Goal: Task Accomplishment & Management: Manage account settings

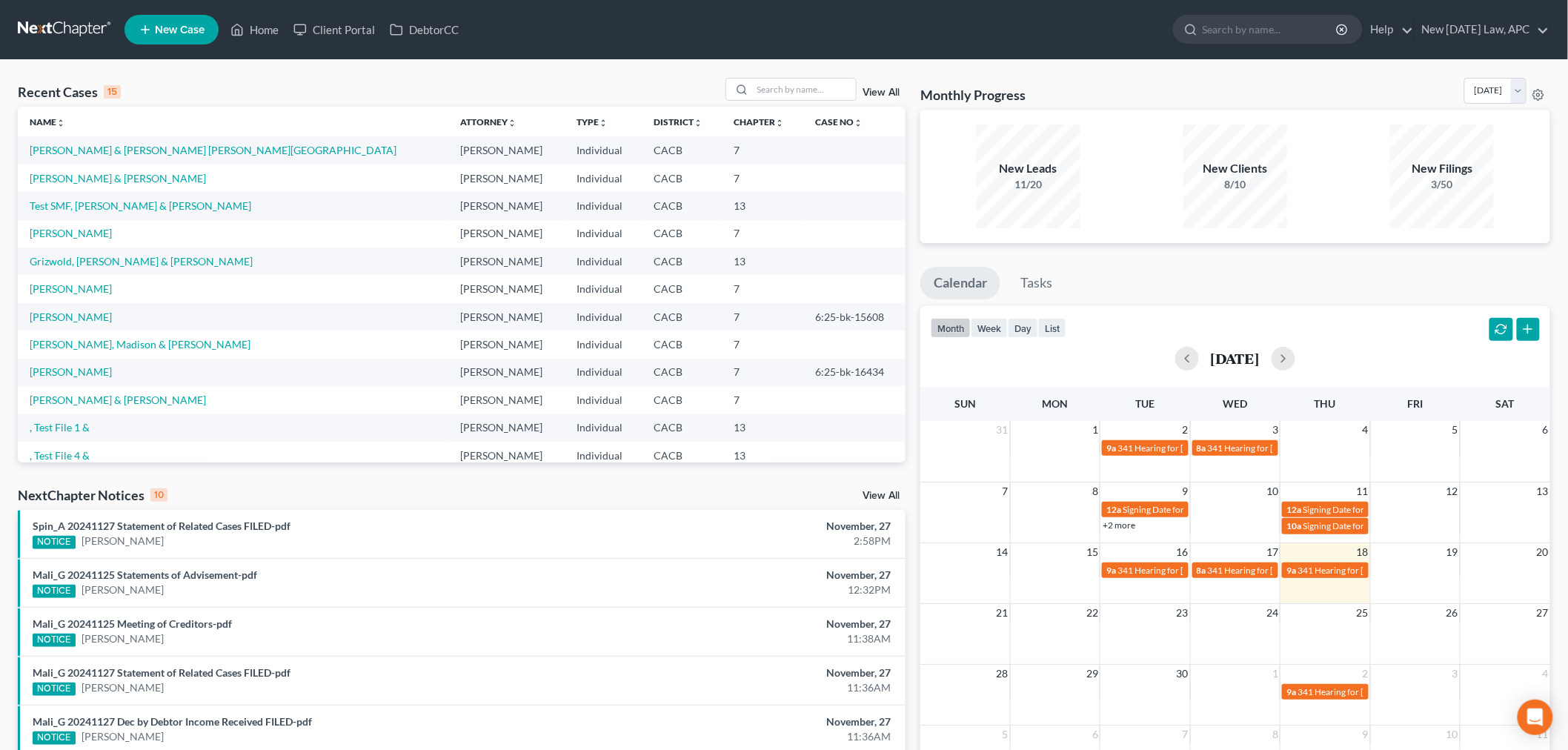
click at [1419, 62] on div "Recent Cases 15 View All Name unfold_more expand_more expand_less Attorney unfo…" at bounding box center [784, 550] width 1568 height 981
click at [1462, 35] on link "New [DATE] Law, APC" at bounding box center [1482, 30] width 135 height 27
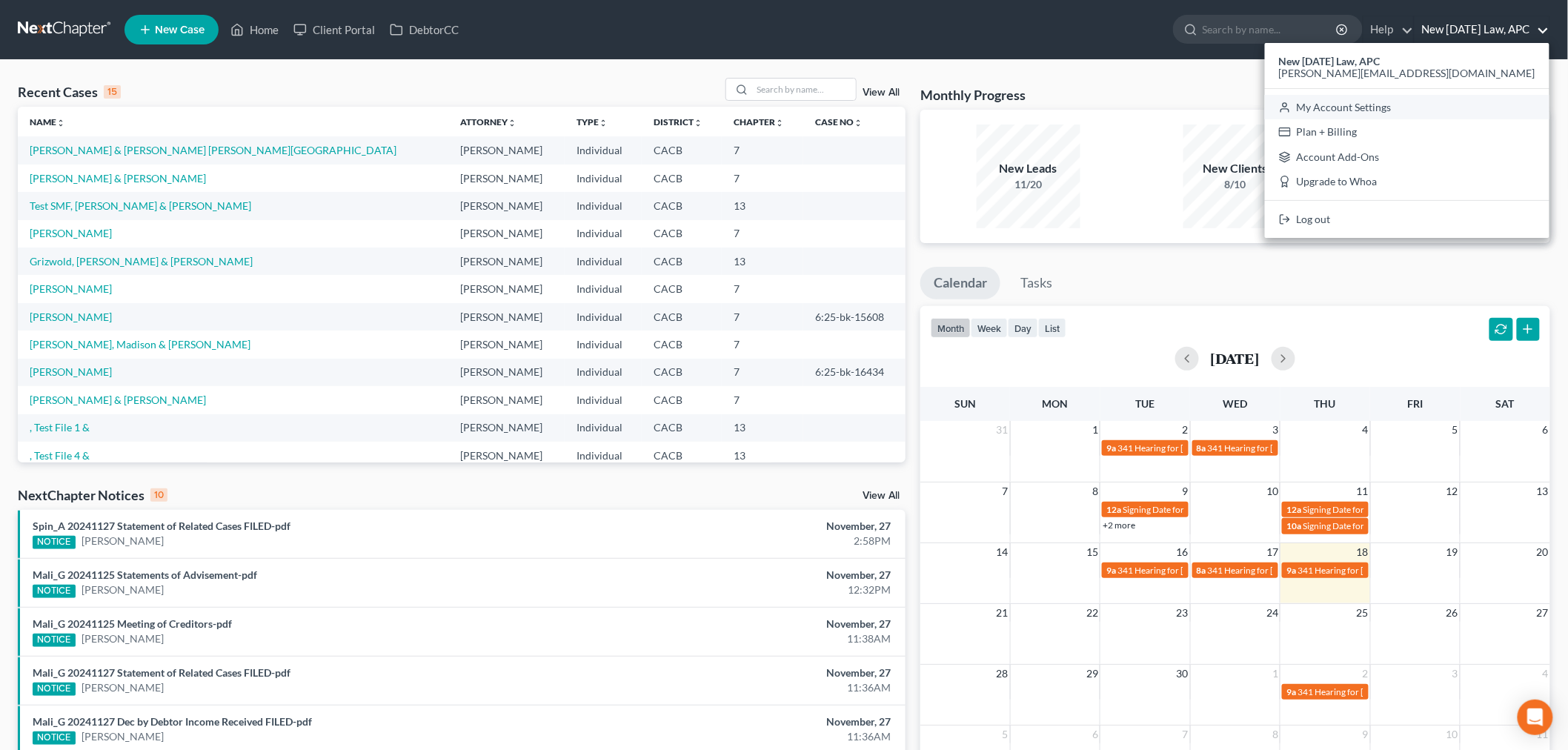
click at [1466, 98] on link "My Account Settings" at bounding box center [1407, 107] width 284 height 25
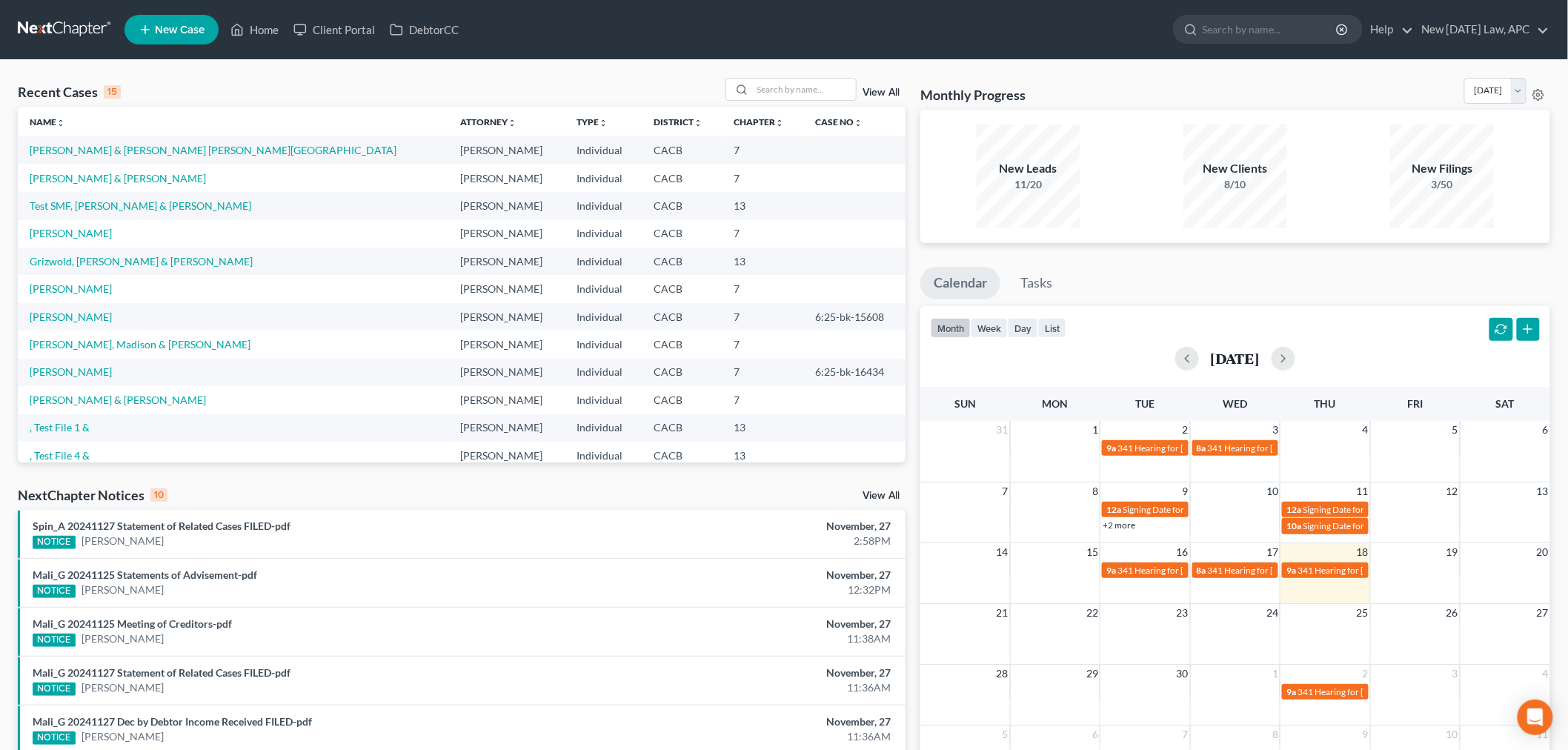
select select "29"
select select "4"
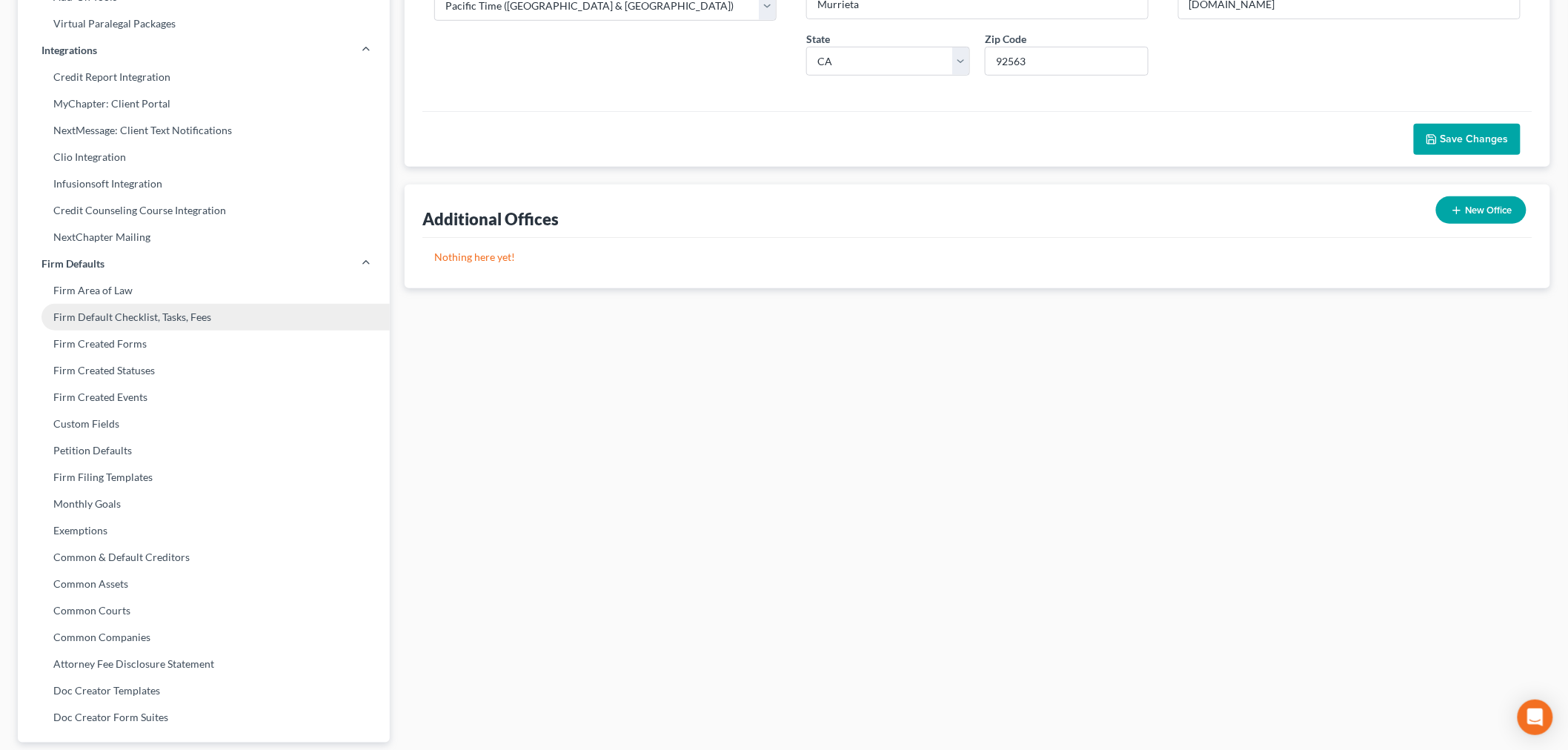
scroll to position [329, 0]
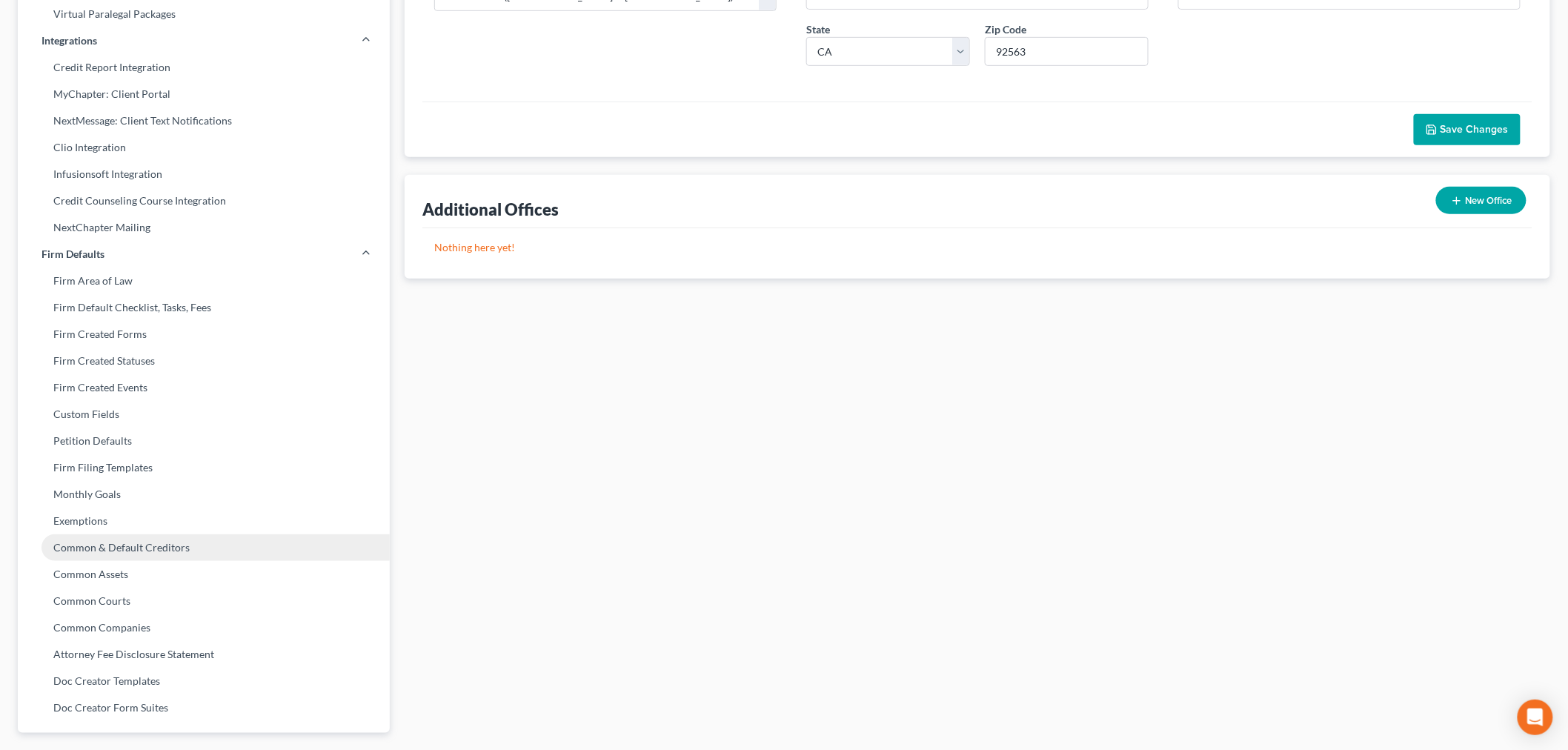
click at [153, 539] on link "Common & Default Creditors" at bounding box center [204, 547] width 372 height 27
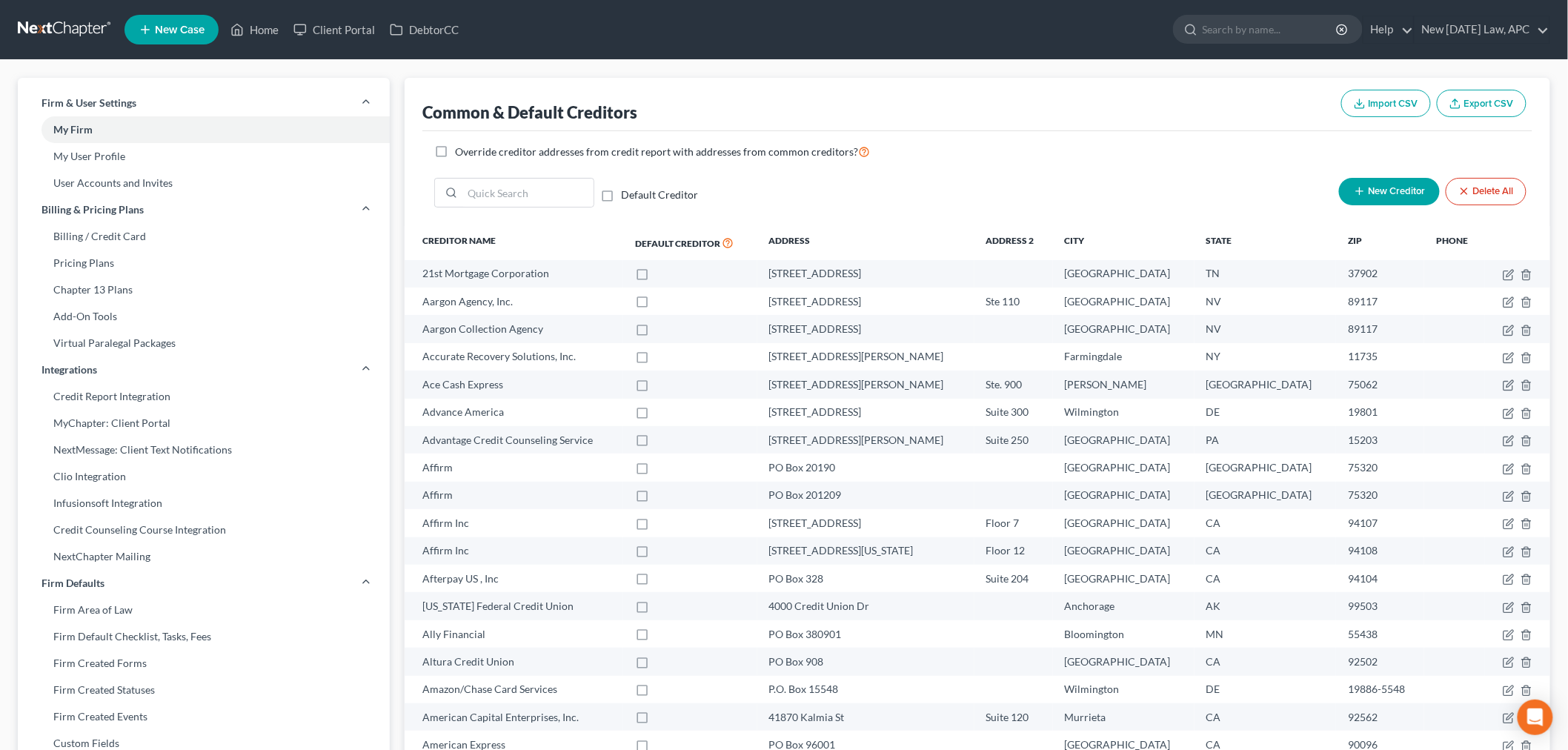
click at [1385, 99] on span "Import CSV" at bounding box center [1393, 104] width 50 height 12
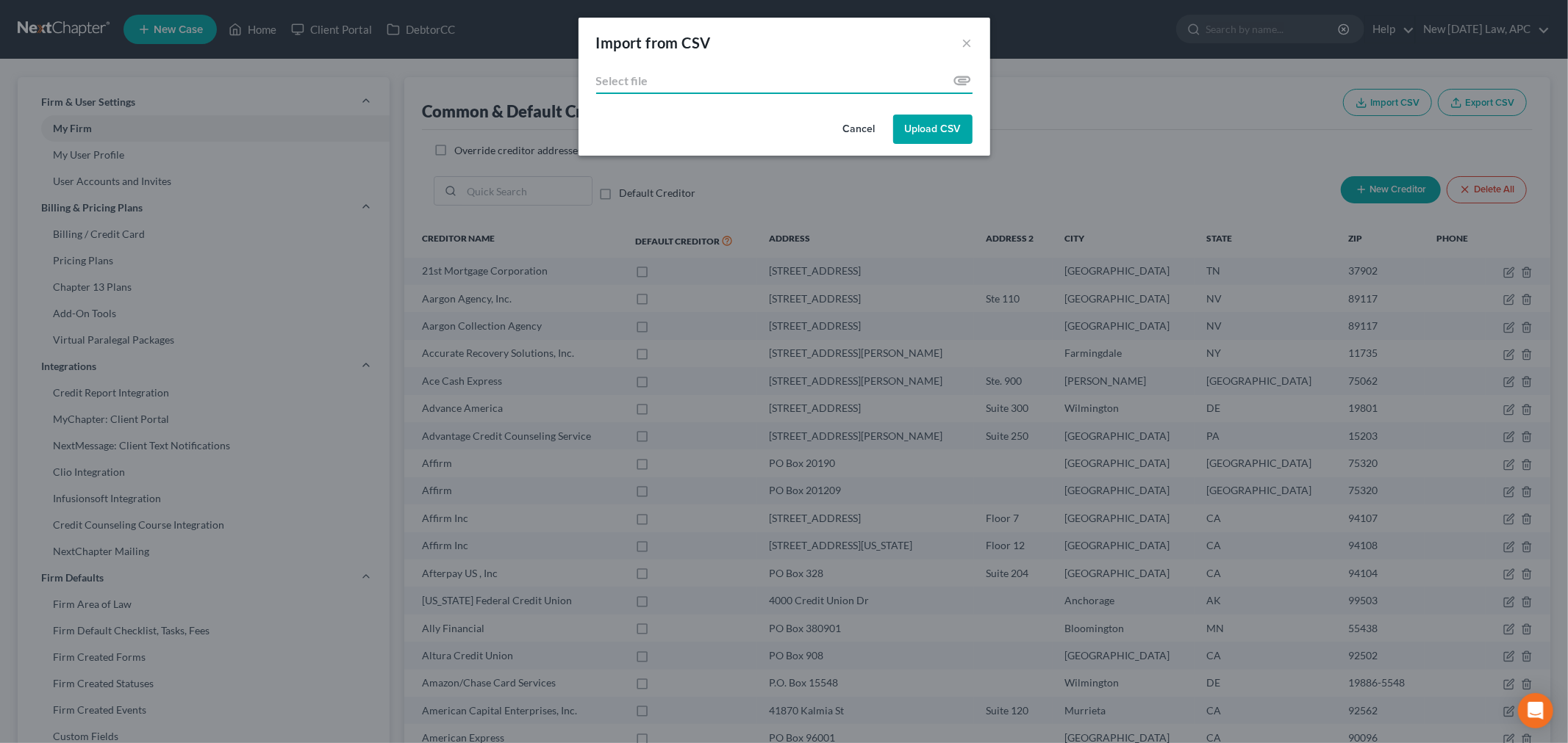
click at [917, 82] on input "file" at bounding box center [784, 80] width 376 height 27
type input "C:\fakepath\Master Creditor Matrix 20250918.csv"
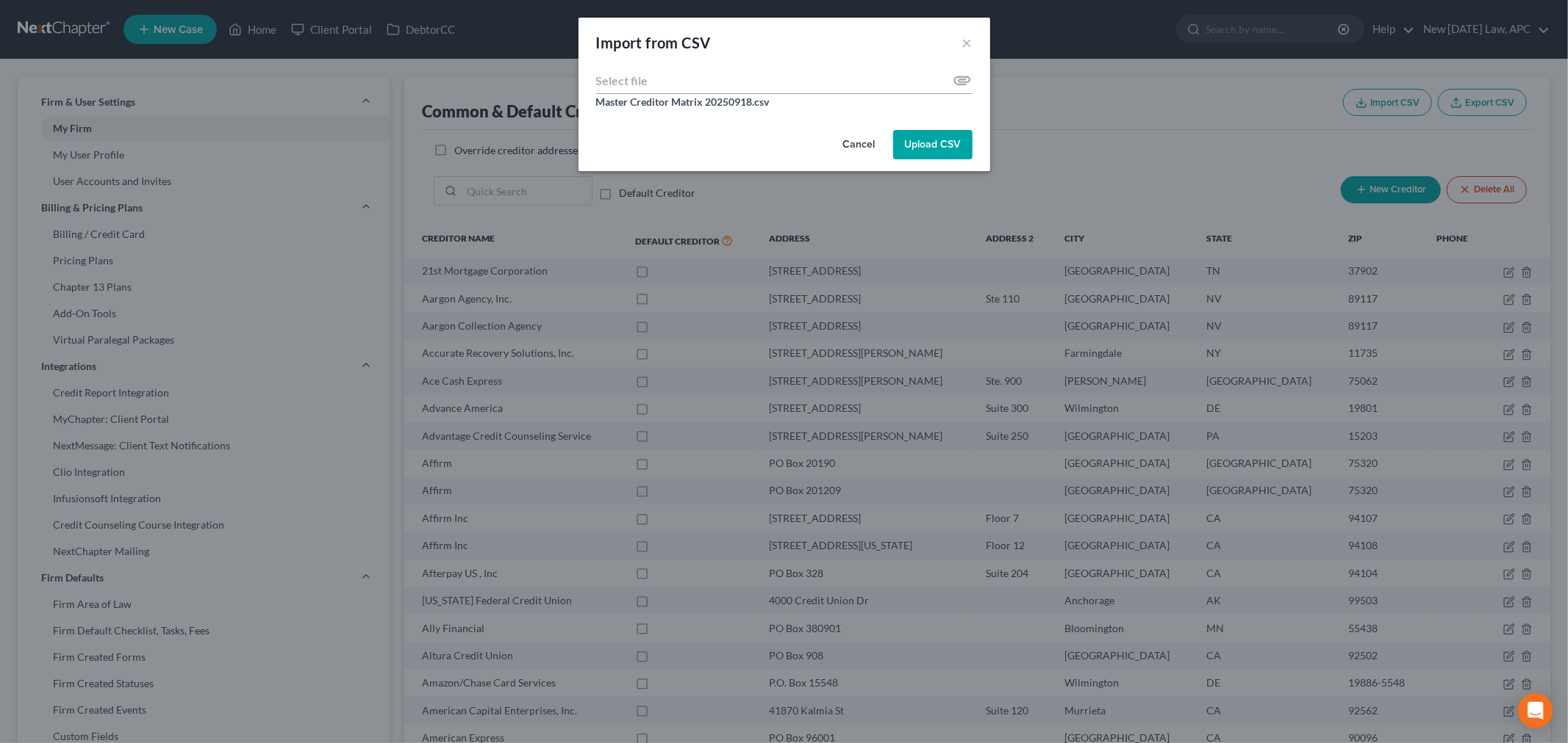
click at [944, 145] on button "Upload CSV" at bounding box center [932, 145] width 79 height 29
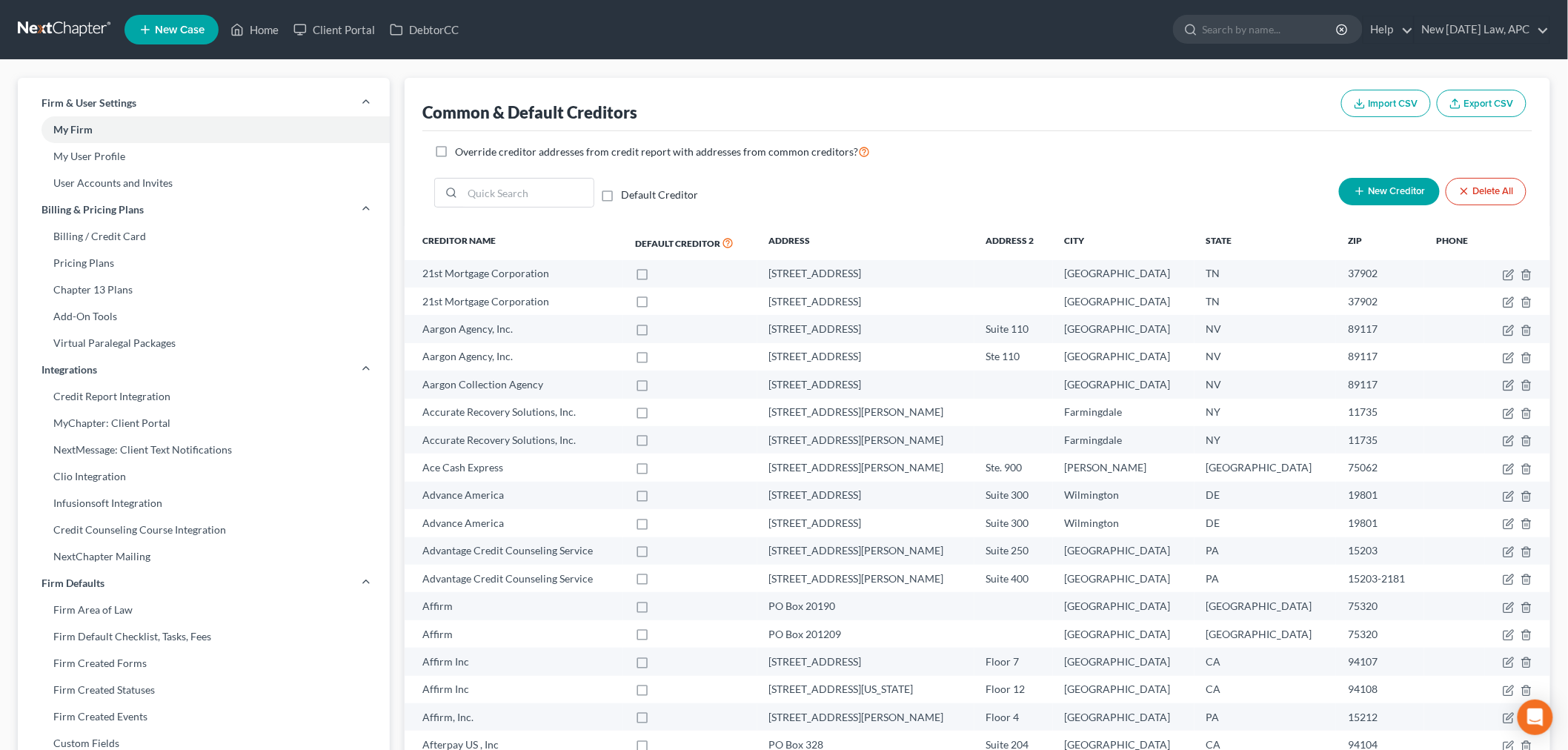
click at [827, 78] on div "Common & Default Creditors Import CSV Export CSV" at bounding box center [977, 104] width 1111 height 53
click at [728, 70] on div "Firm & User Settings My Firm My User Profile User Accounts and Invites Billing …" at bounding box center [784, 579] width 1568 height 1038
click at [264, 25] on link "Home" at bounding box center [255, 30] width 63 height 27
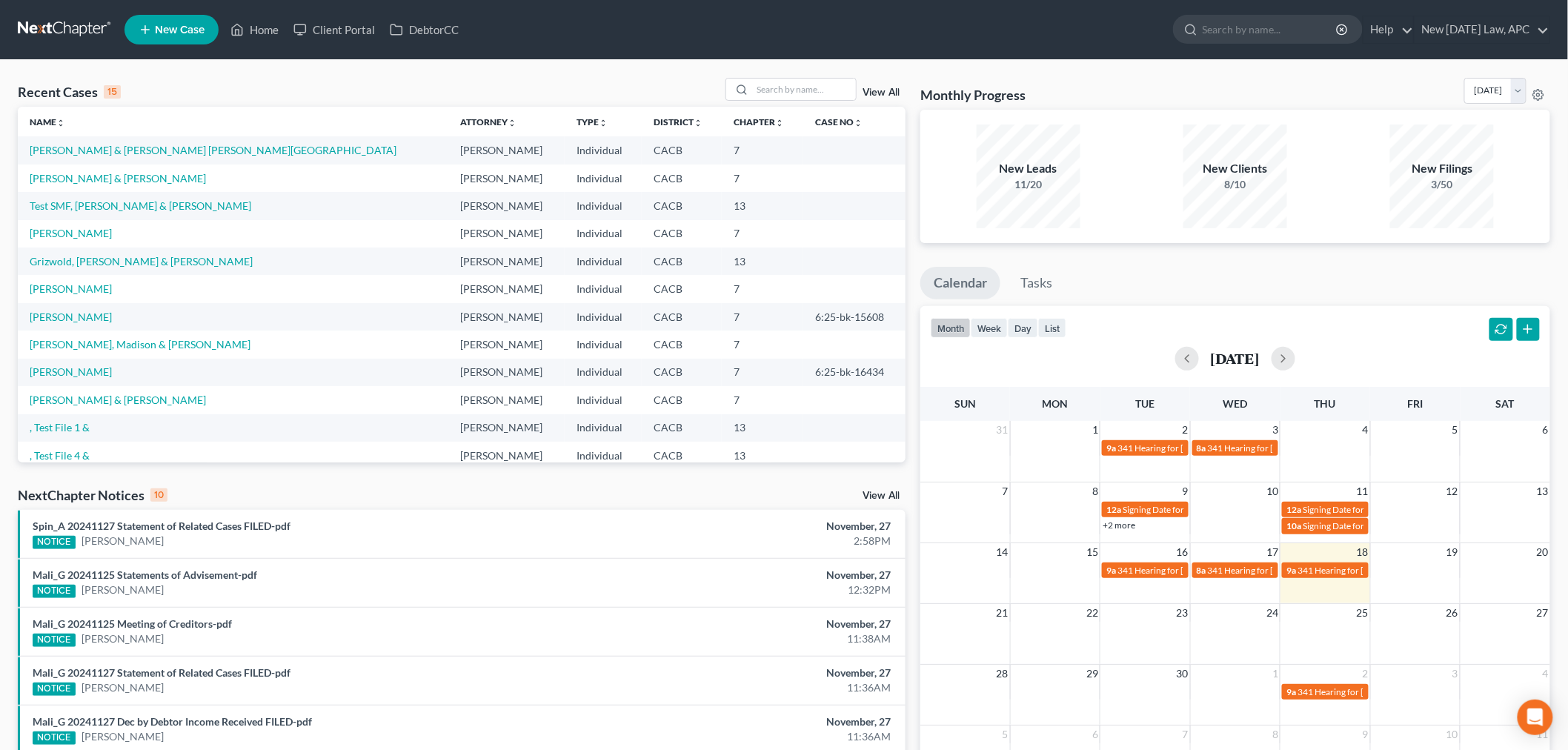
click at [307, 71] on div "Recent Cases 15 View All Name unfold_more expand_more expand_less Attorney unfo…" at bounding box center [784, 550] width 1568 height 981
click at [1464, 28] on link "New [DATE] Law, APC" at bounding box center [1482, 30] width 135 height 27
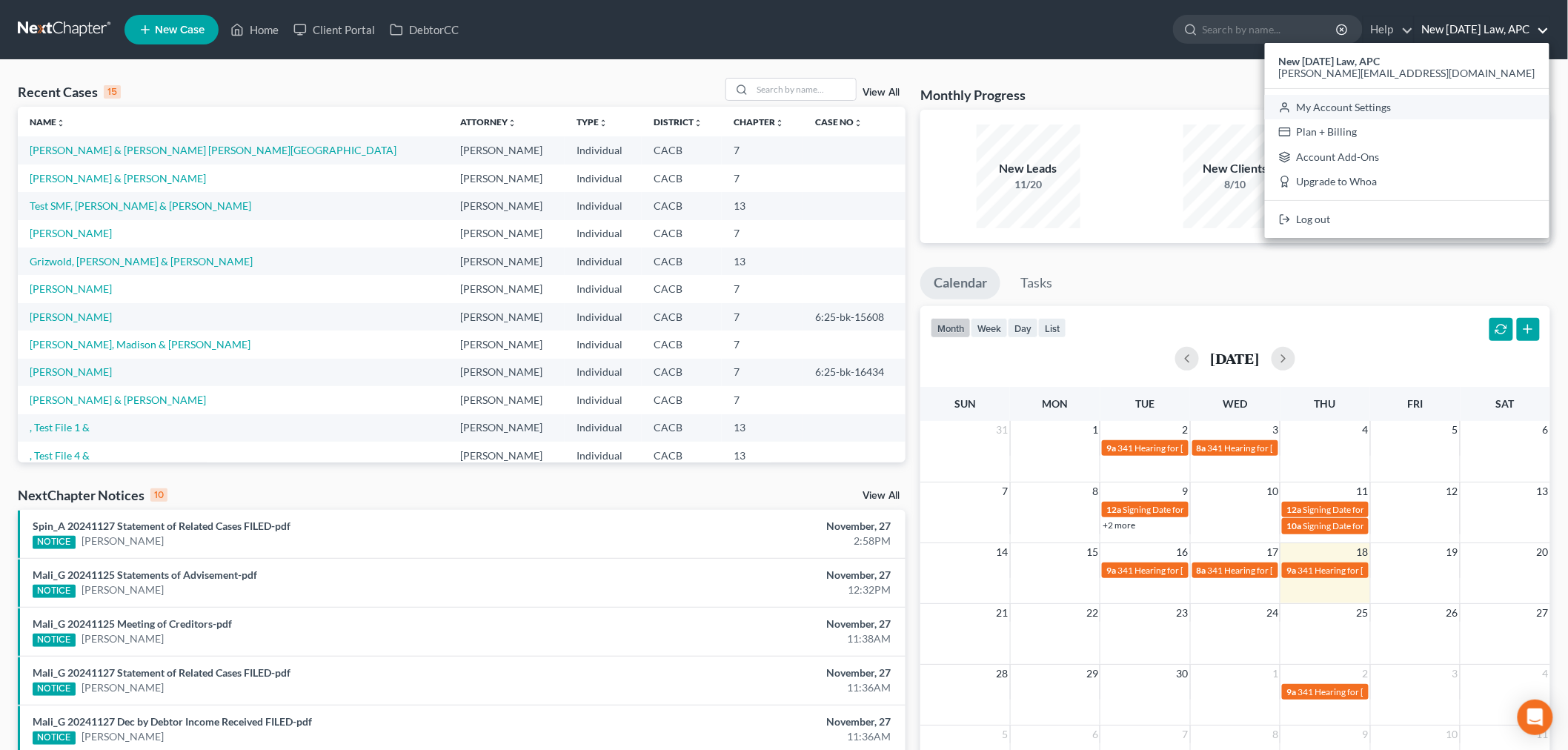
click at [1462, 95] on link "My Account Settings" at bounding box center [1407, 107] width 284 height 25
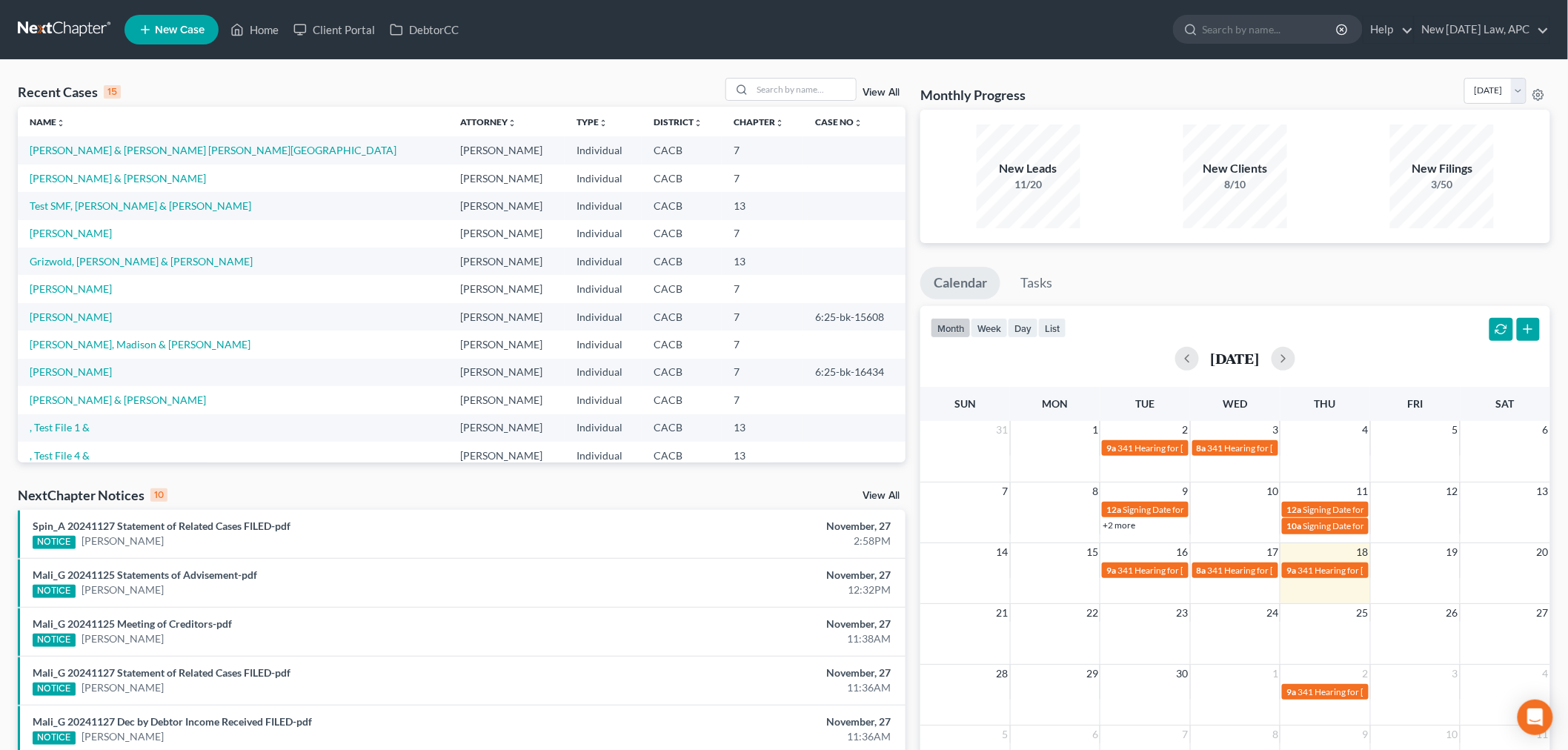
select select "7"
select select "29"
select select "4"
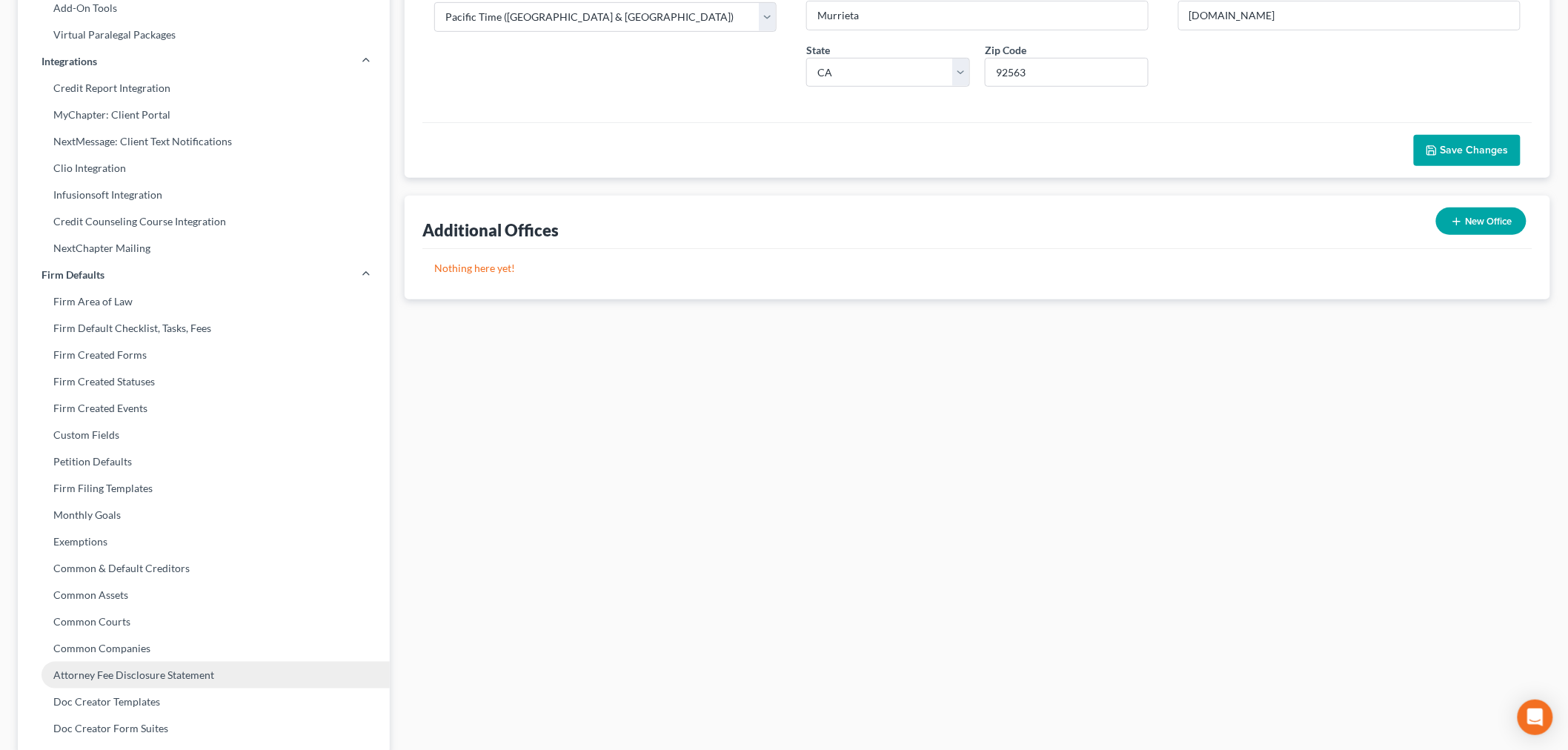
scroll to position [373, 0]
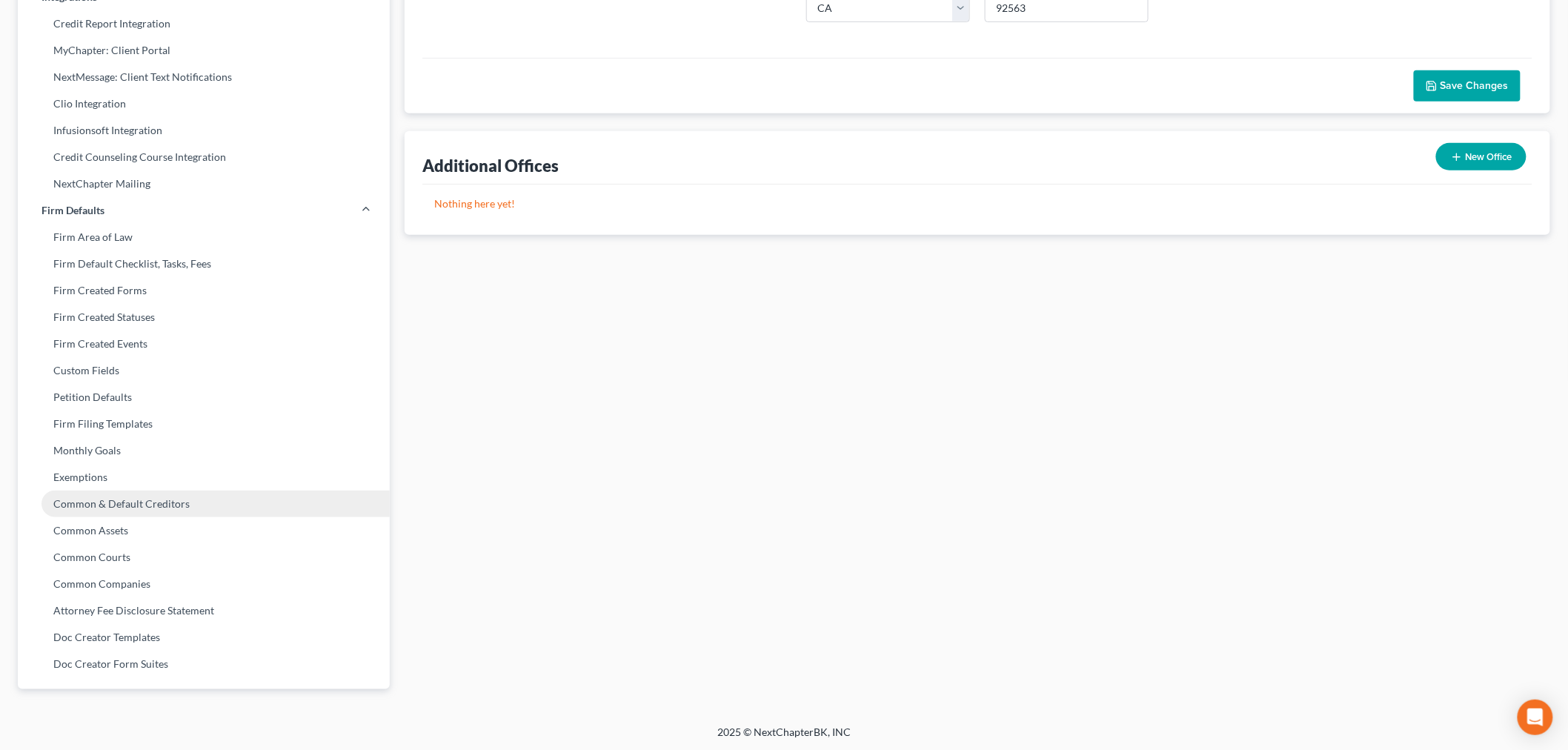
click at [138, 491] on link "Common & Default Creditors" at bounding box center [204, 504] width 372 height 27
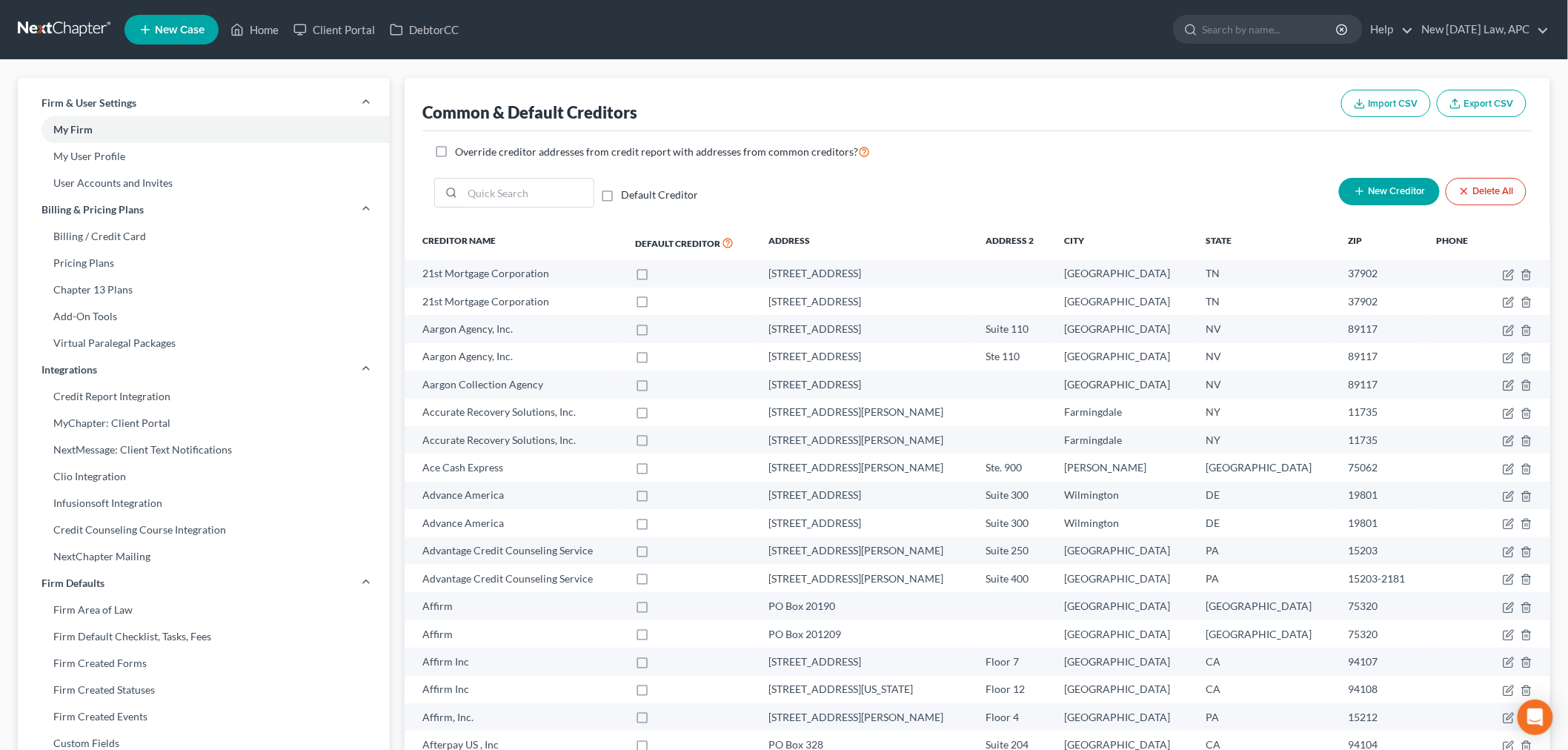
click at [1492, 188] on span "Delete All" at bounding box center [1493, 192] width 41 height 12
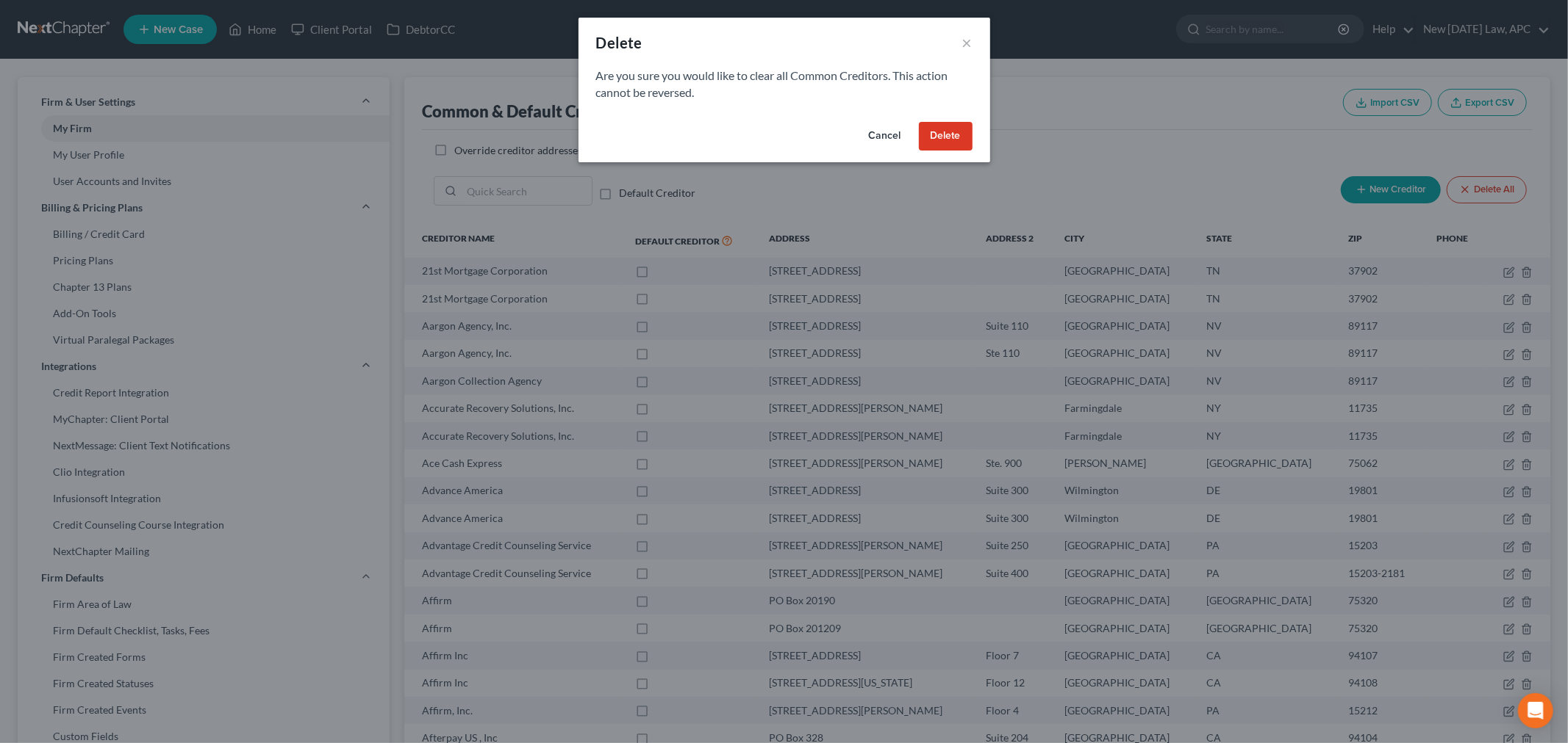
click at [942, 127] on button "Delete" at bounding box center [945, 136] width 53 height 29
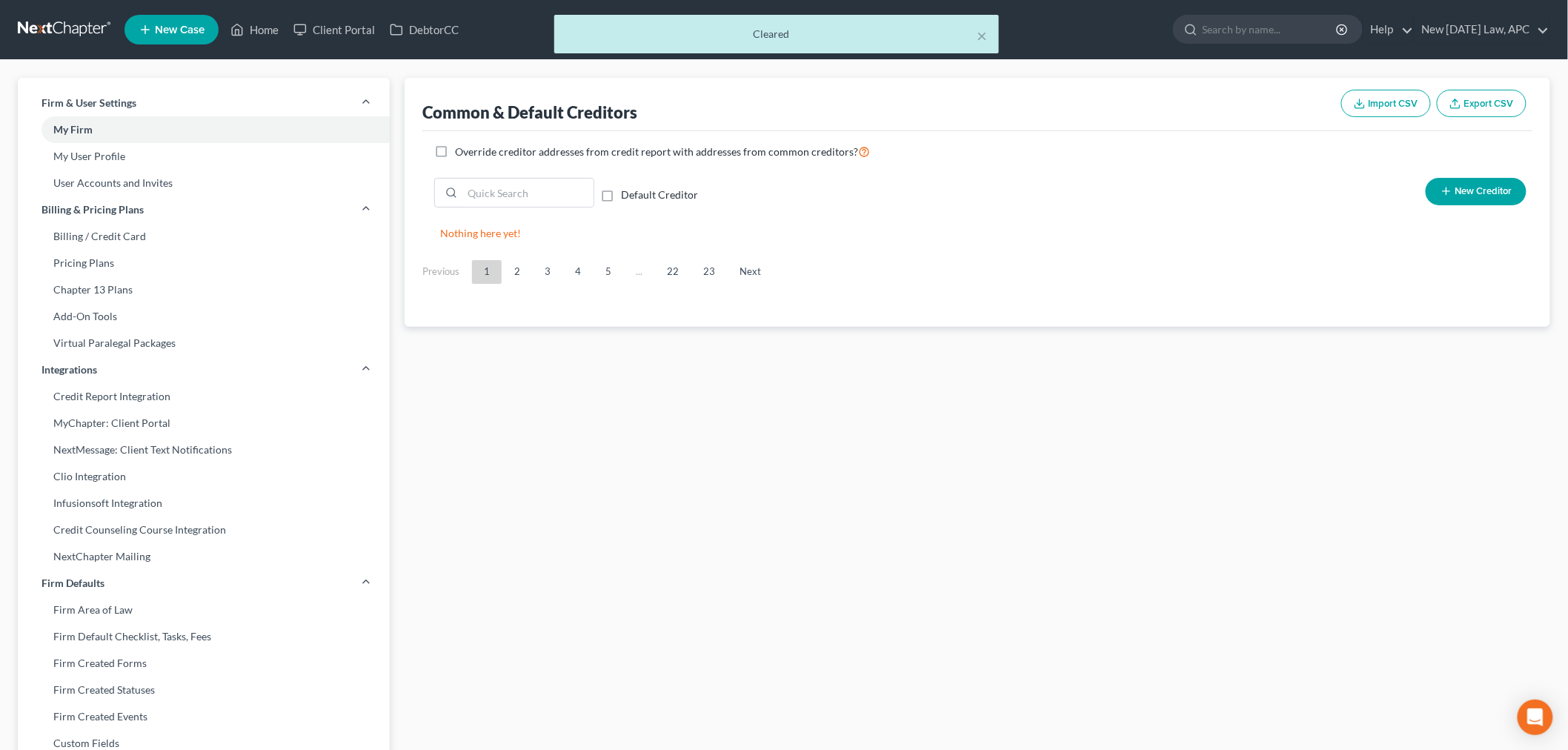
click at [1375, 105] on span "Import CSV" at bounding box center [1393, 104] width 50 height 12
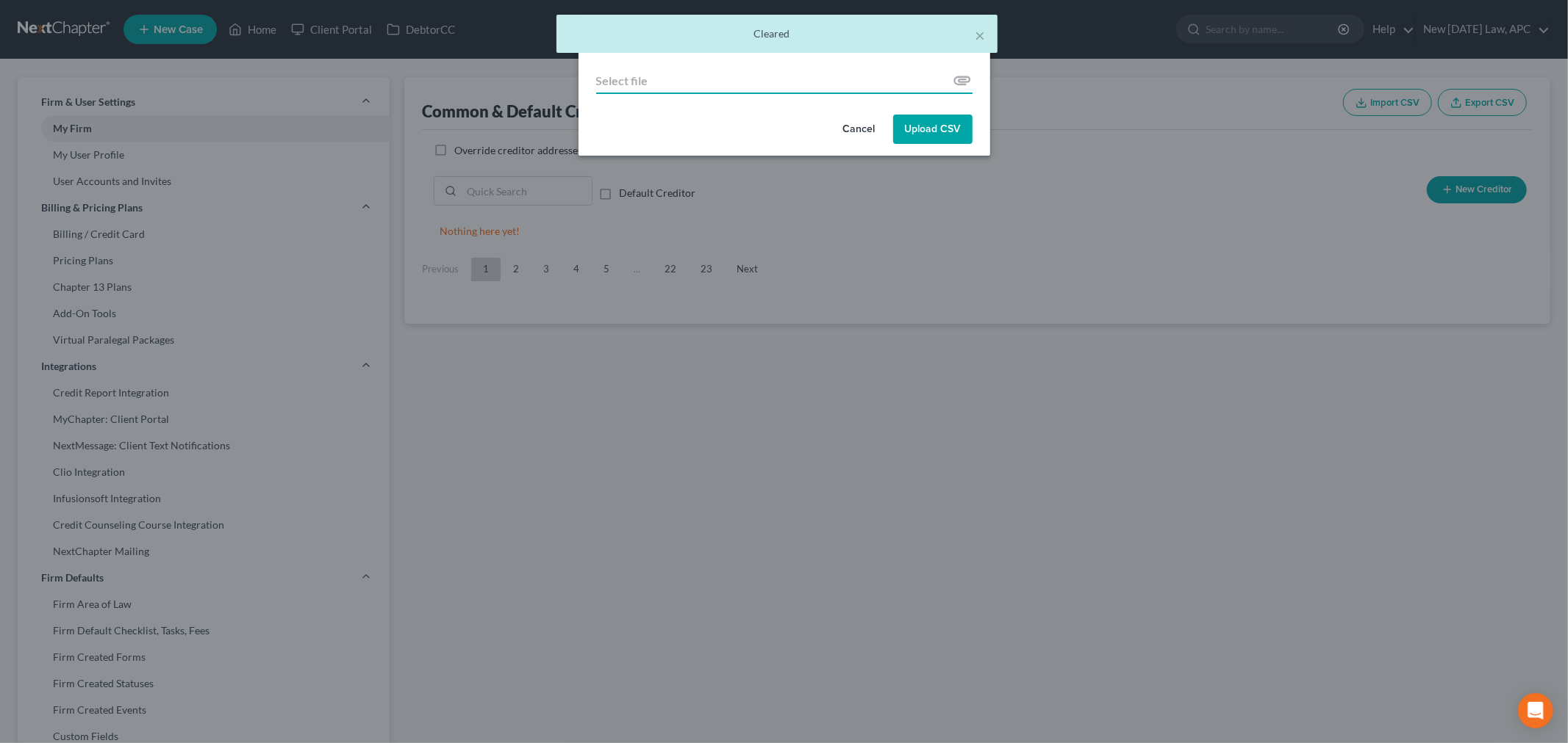
click at [792, 68] on input "file" at bounding box center [784, 80] width 376 height 27
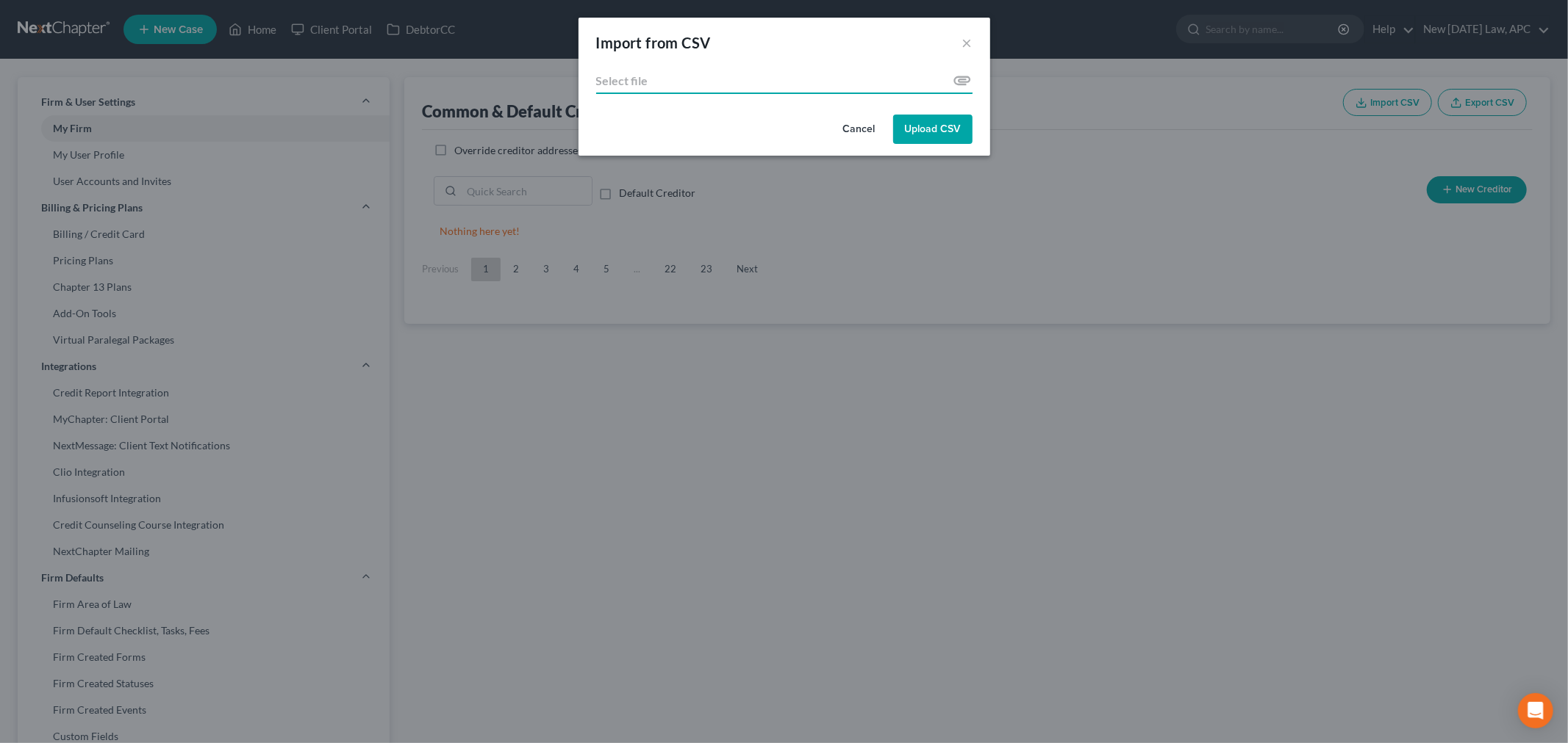
type input "C:\fakepath\Master Creditor Matrix 20250918.csv"
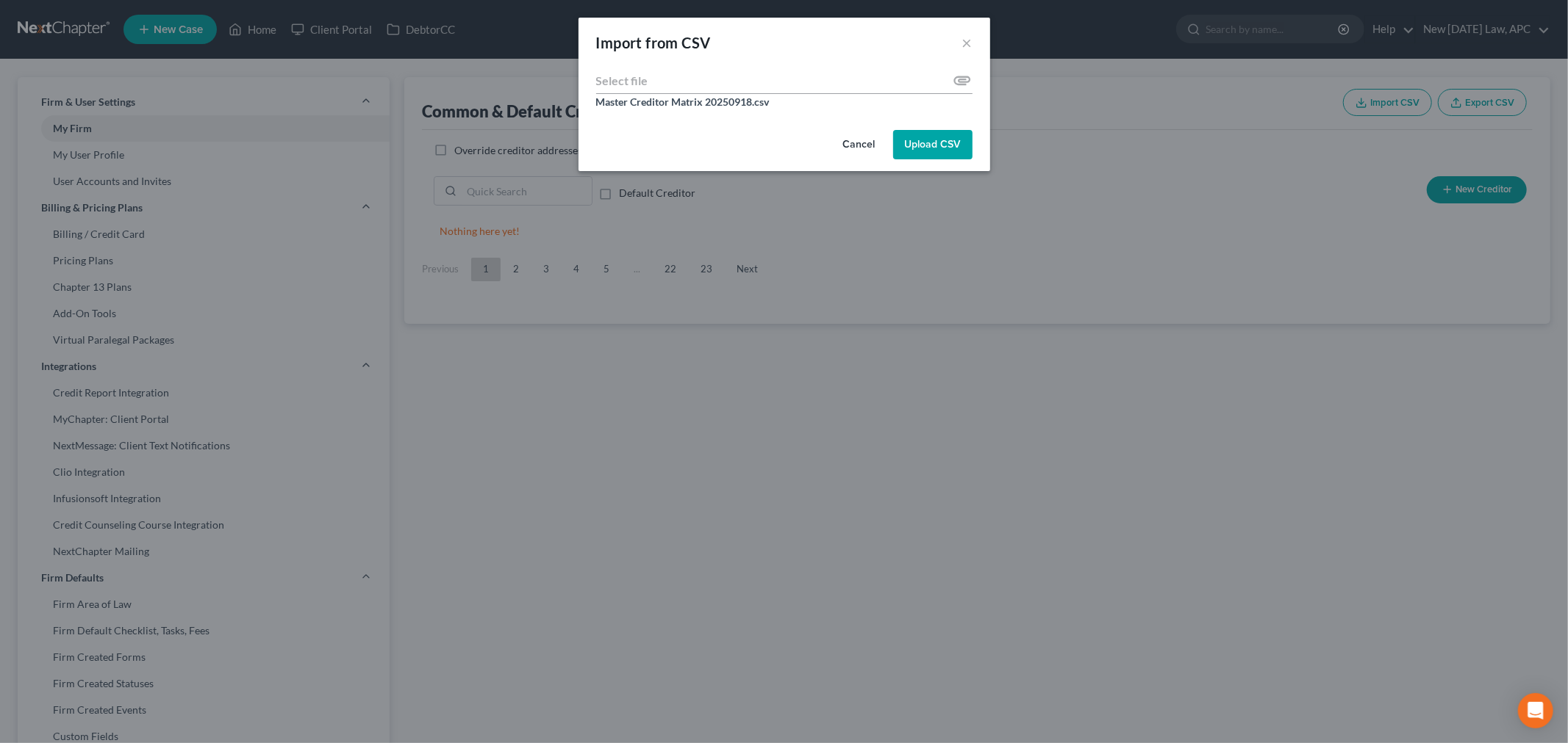
click at [937, 152] on button "Upload CSV" at bounding box center [932, 145] width 79 height 29
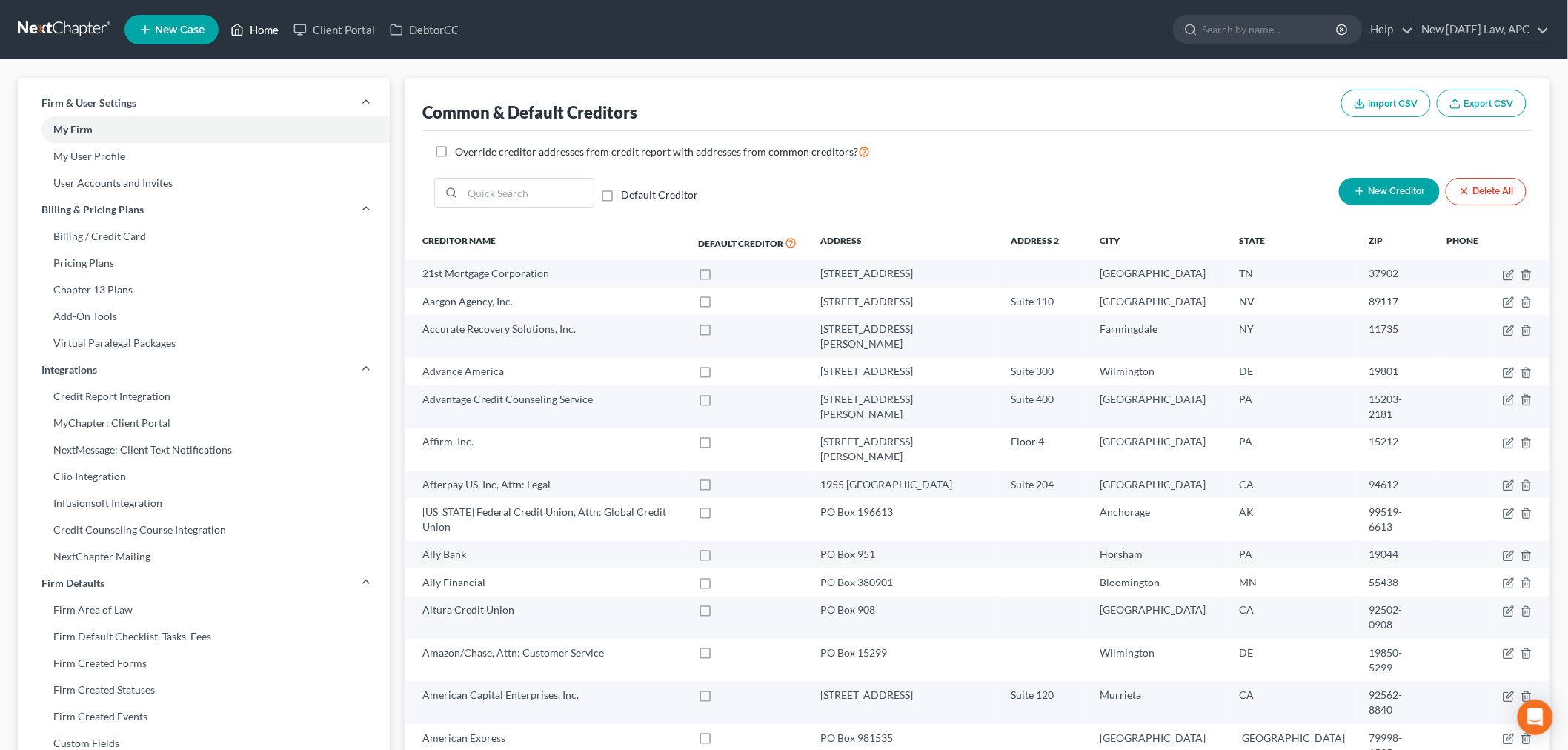
click at [267, 21] on link "Home" at bounding box center [255, 30] width 63 height 27
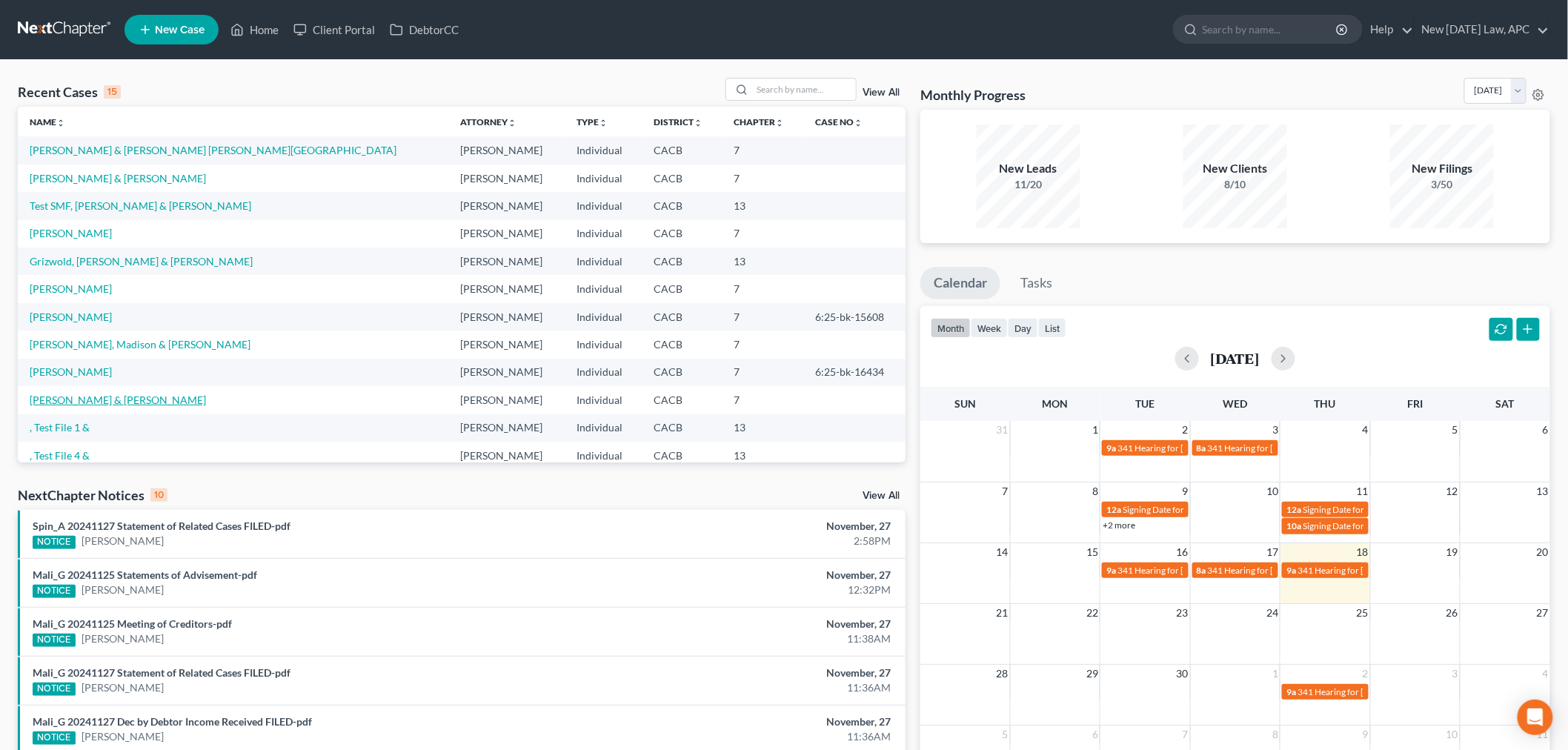
click at [88, 398] on link "[PERSON_NAME] & [PERSON_NAME]" at bounding box center [117, 400] width 177 height 12
select select "6"
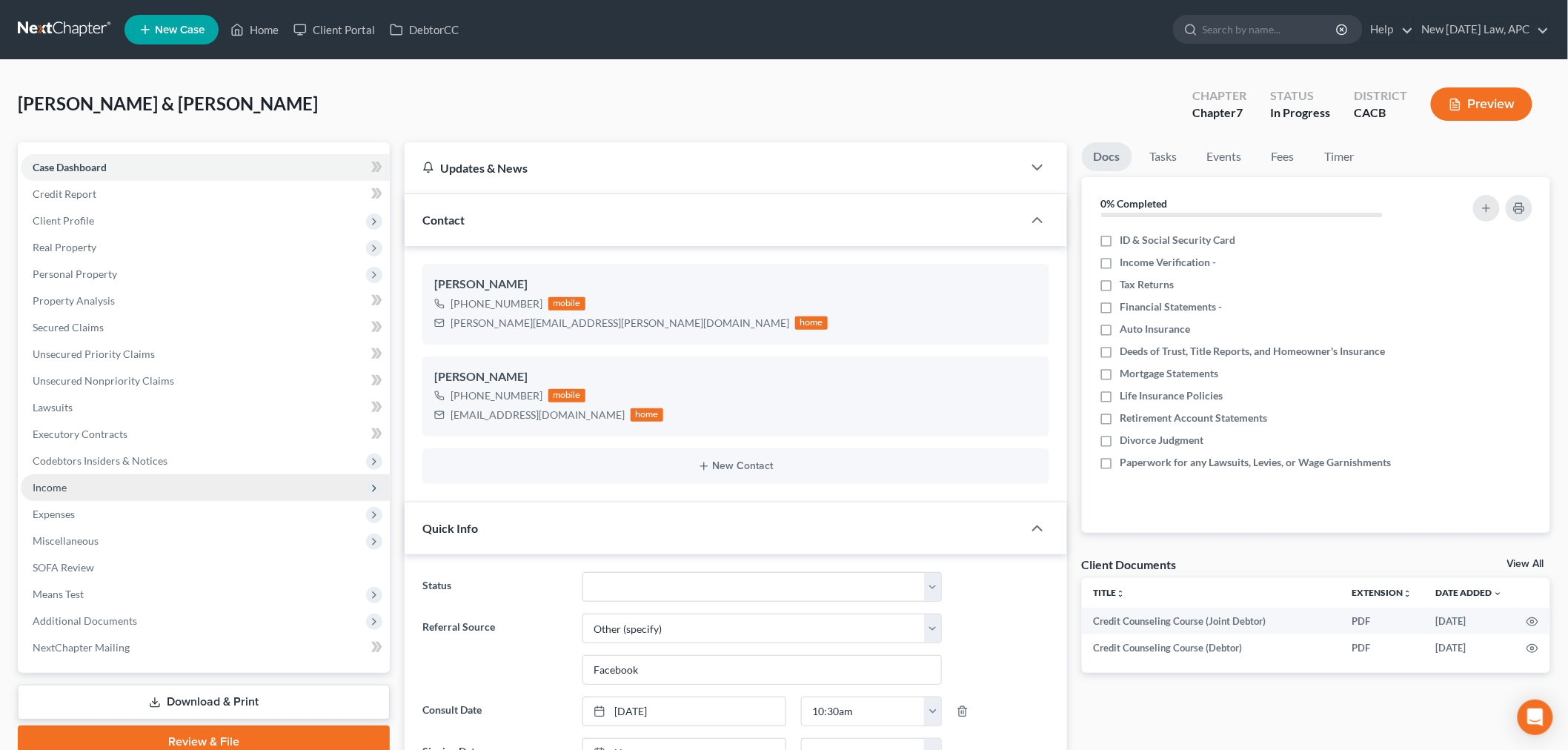
click at [87, 492] on span "Income" at bounding box center [205, 487] width 369 height 27
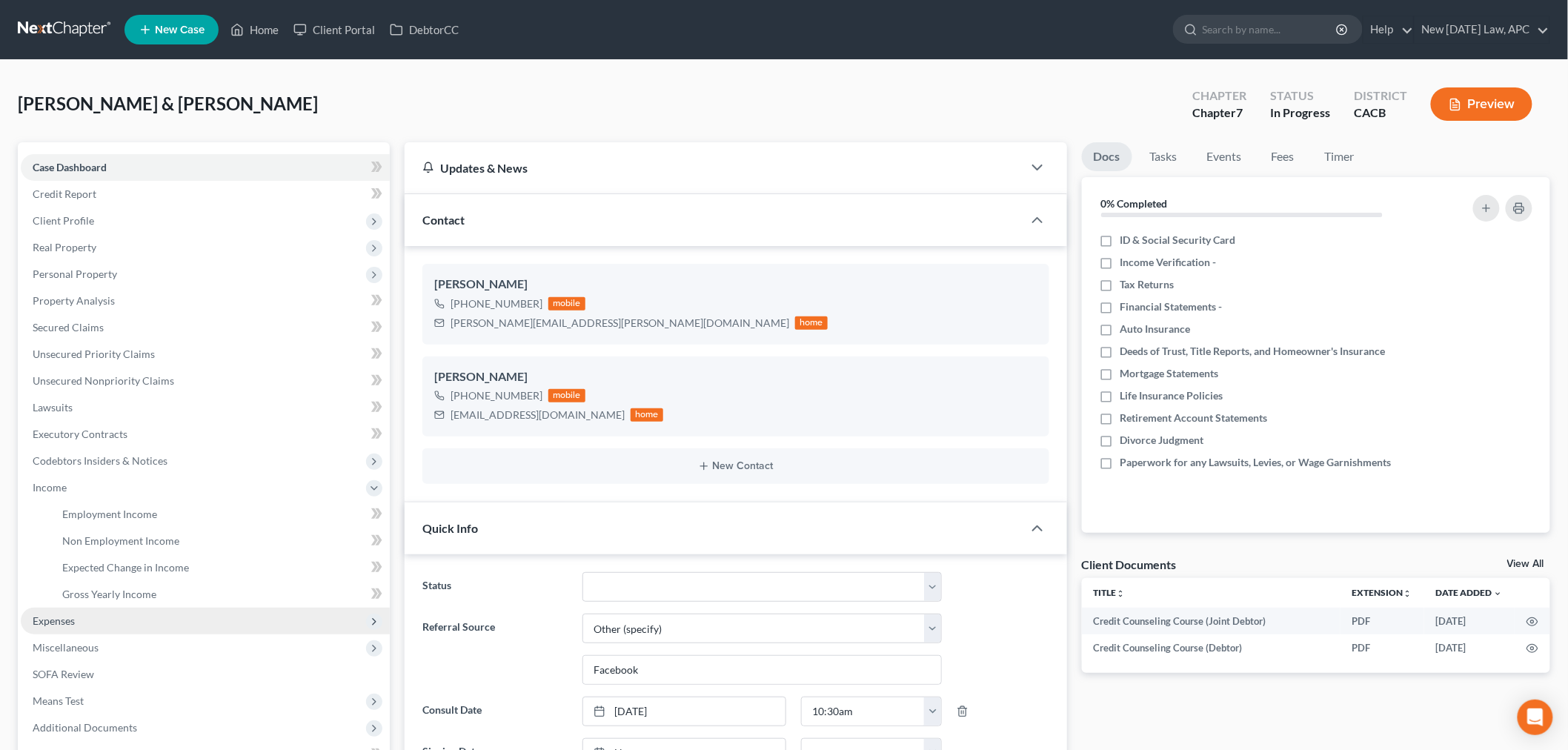
click at [83, 621] on span "Expenses" at bounding box center [205, 621] width 369 height 27
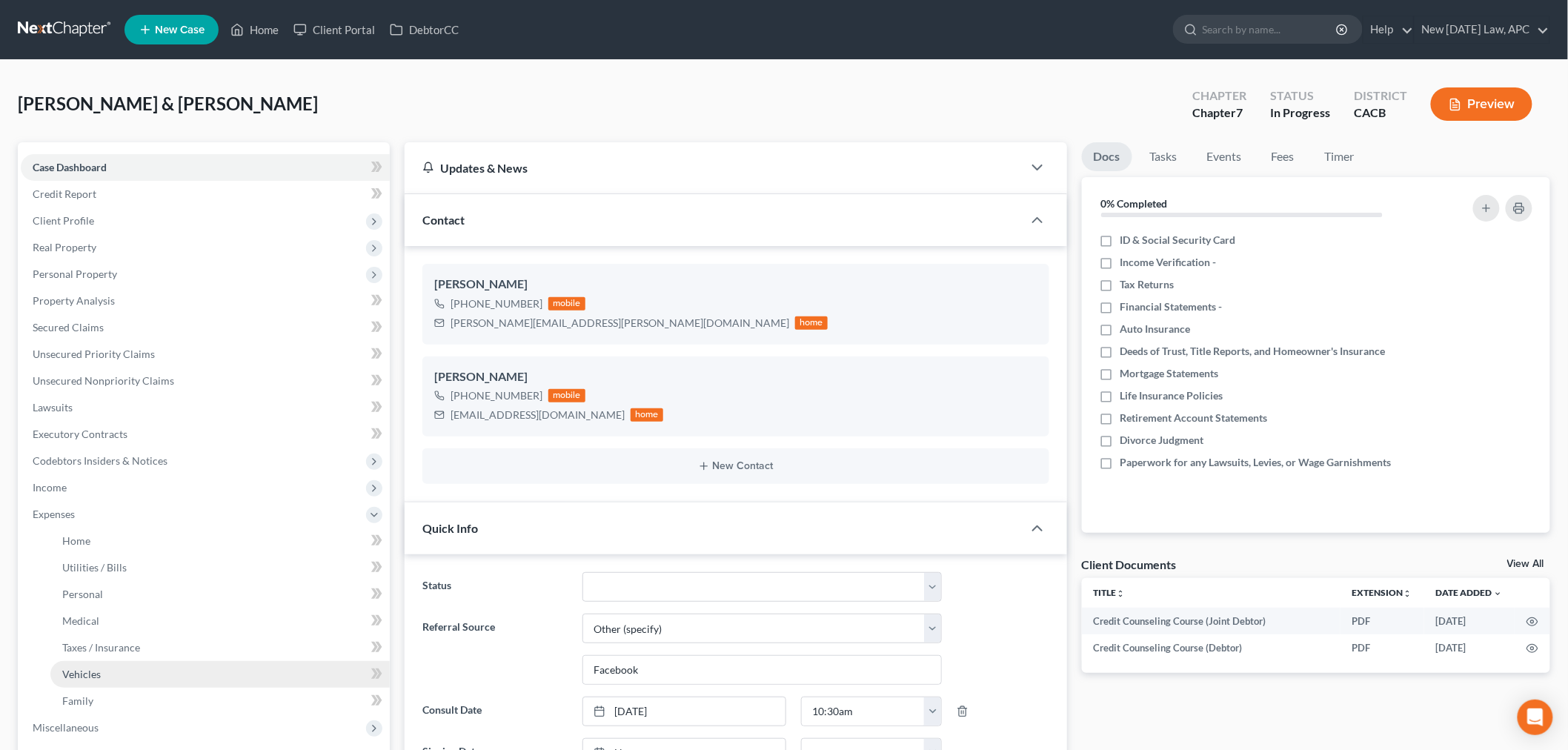
click at [85, 673] on span "Vehicles" at bounding box center [82, 674] width 38 height 12
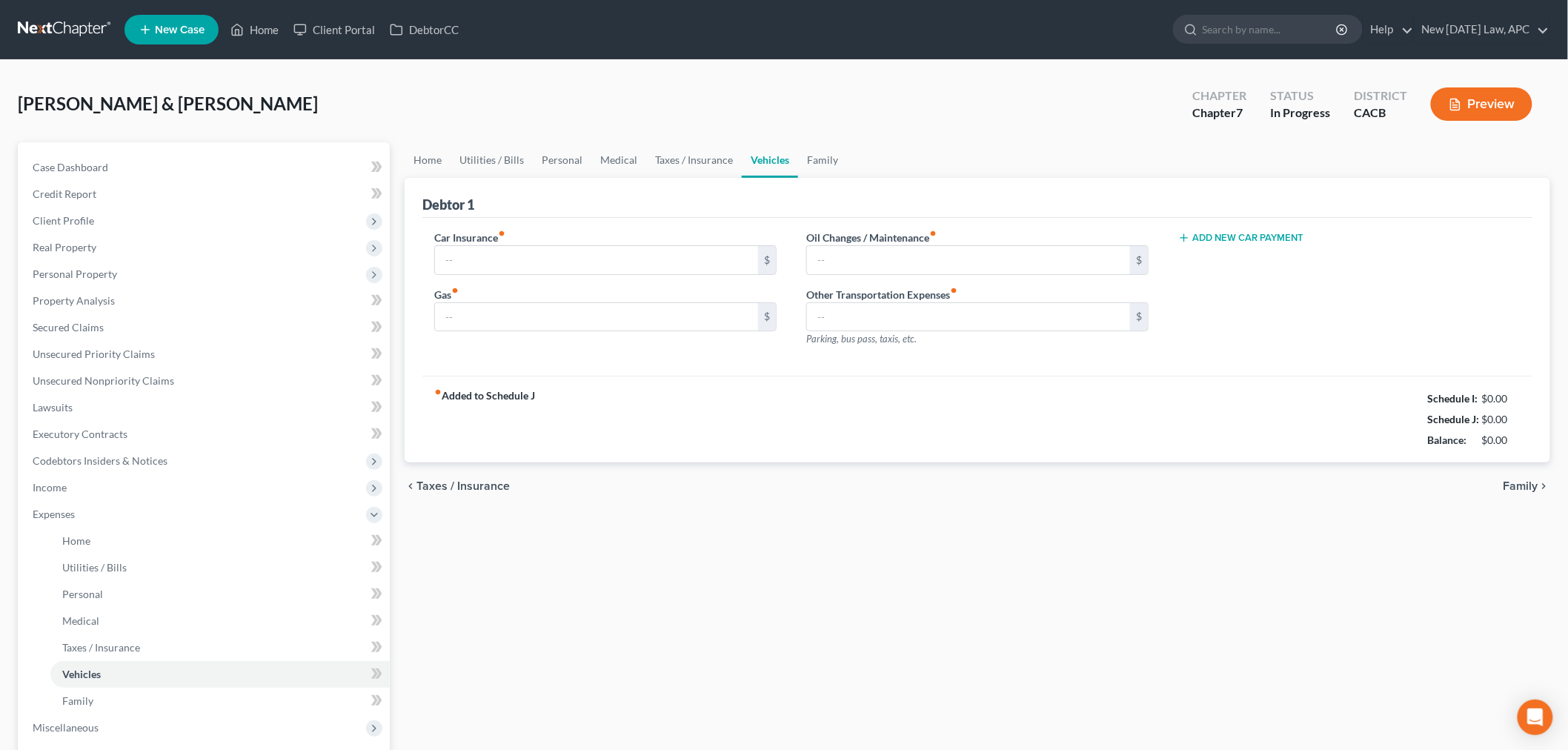
type input "975.00"
type input "100.00"
type input "50.00"
type input "0.00"
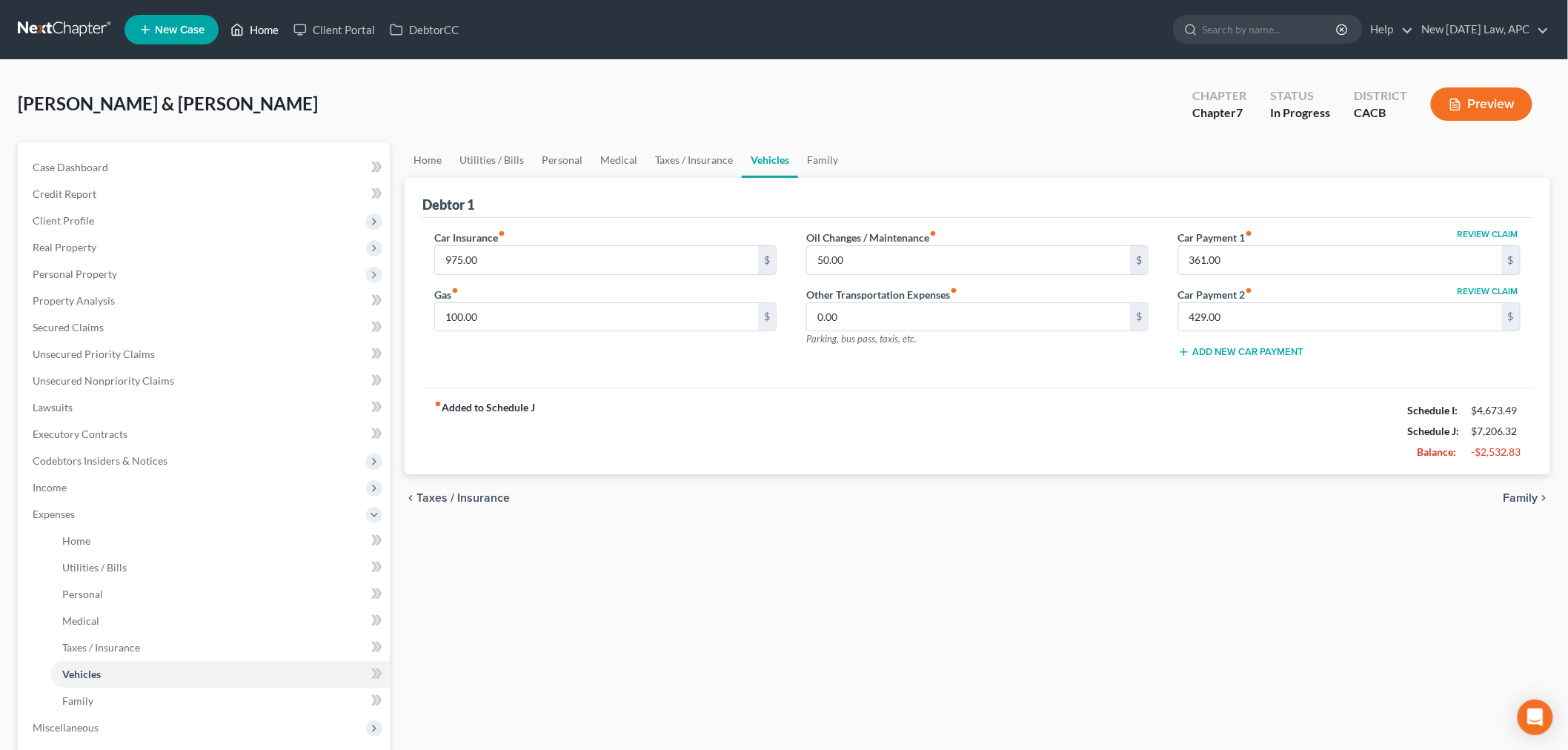
click at [253, 44] on ul "New Case Home Client Portal DebtorCC - No Result - See all results Or Press Ent…" at bounding box center [837, 30] width 1426 height 38
click at [257, 35] on link "Home" at bounding box center [255, 30] width 63 height 27
